Goal: Task Accomplishment & Management: Manage account settings

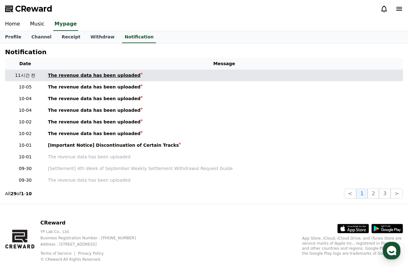
click at [103, 76] on div "The revenue data has been uploaded" at bounding box center [94, 75] width 93 height 7
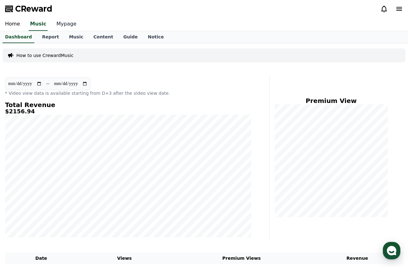
click at [63, 24] on link "Mypage" at bounding box center [66, 24] width 30 height 13
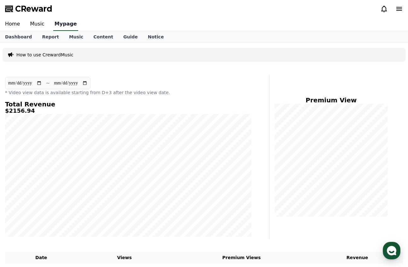
select select "**********"
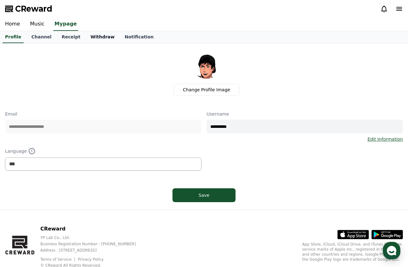
click at [94, 36] on link "Withdraw" at bounding box center [102, 37] width 34 height 12
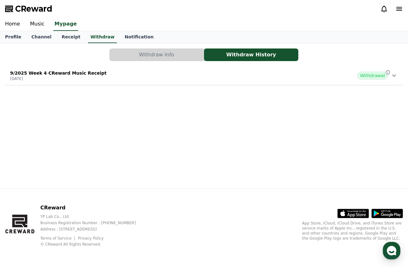
click at [379, 78] on span "Withdrawal" at bounding box center [372, 76] width 31 height 8
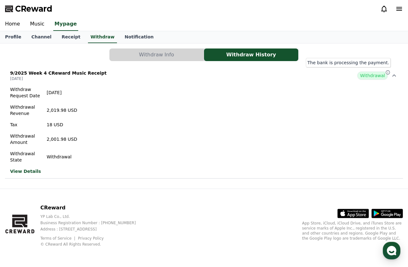
click at [387, 71] on icon at bounding box center [388, 72] width 4 height 4
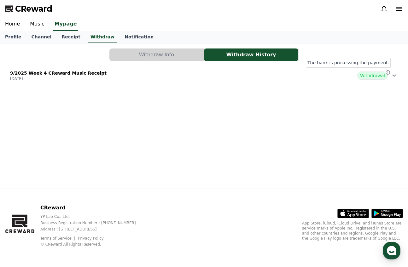
click at [387, 71] on icon at bounding box center [388, 72] width 4 height 4
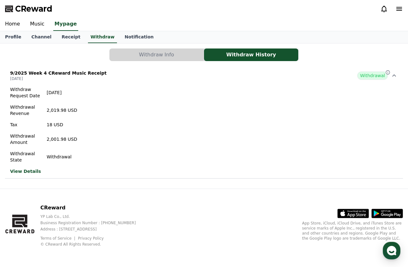
click at [172, 57] on button "Withdraw Info" at bounding box center [156, 55] width 94 height 13
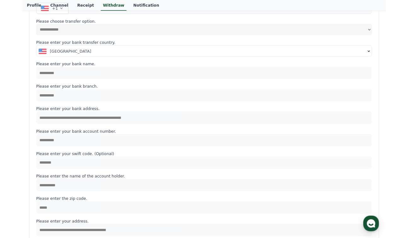
scroll to position [105, 0]
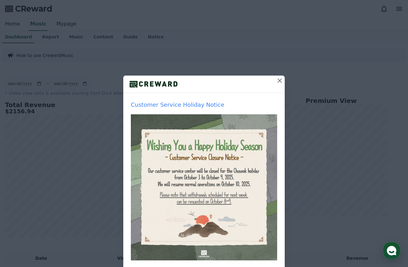
click at [280, 82] on icon at bounding box center [280, 81] width 8 height 8
